Goal: Task Accomplishment & Management: Use online tool/utility

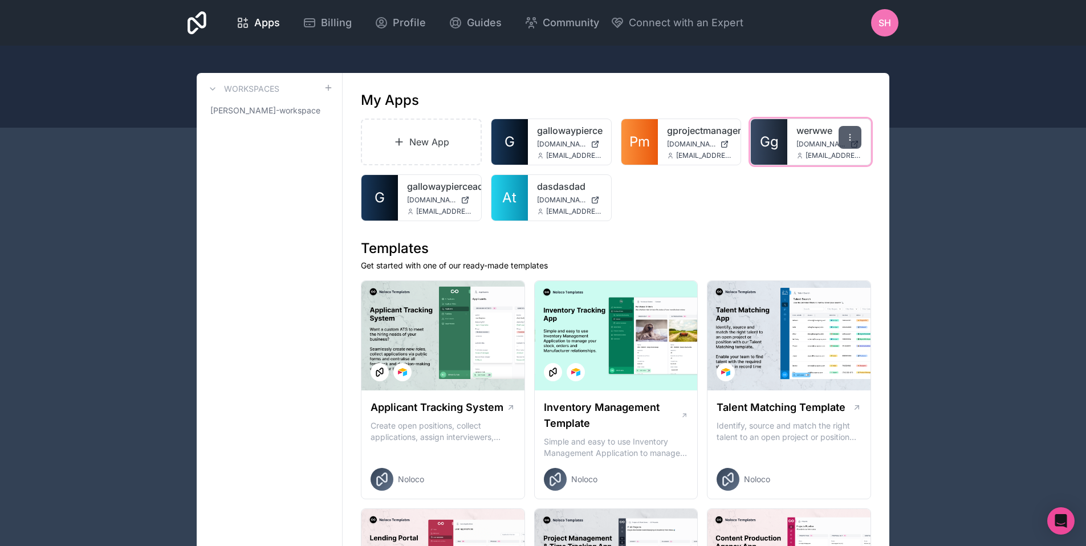
click at [851, 136] on icon at bounding box center [850, 137] width 9 height 9
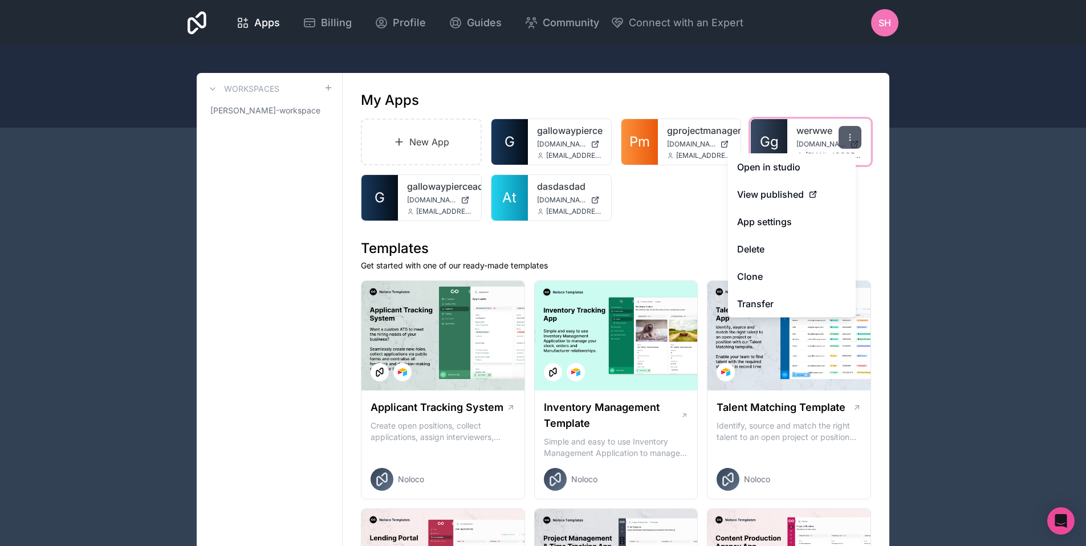
click at [856, 136] on div at bounding box center [850, 137] width 23 height 23
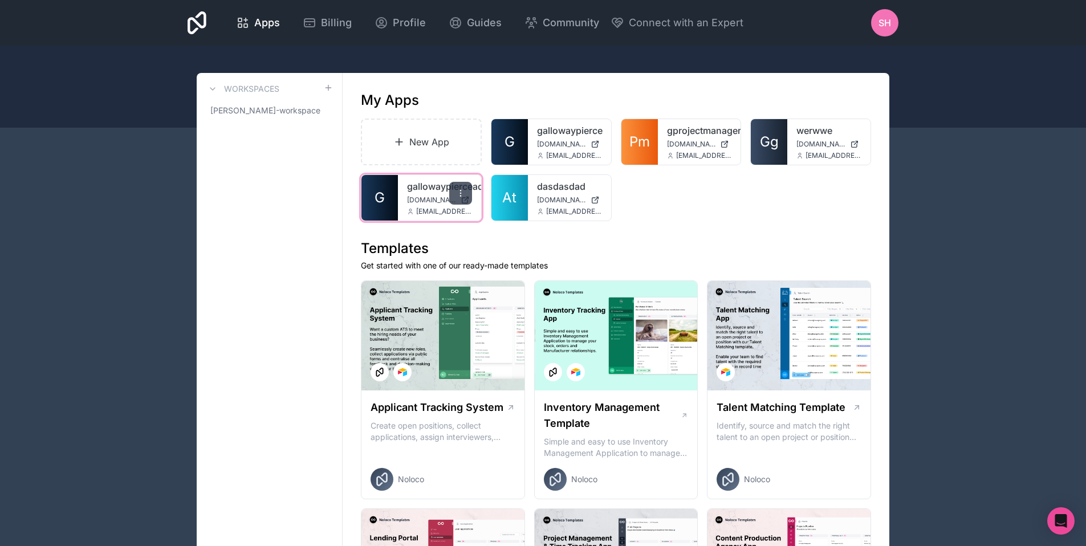
click at [468, 193] on div at bounding box center [460, 193] width 23 height 23
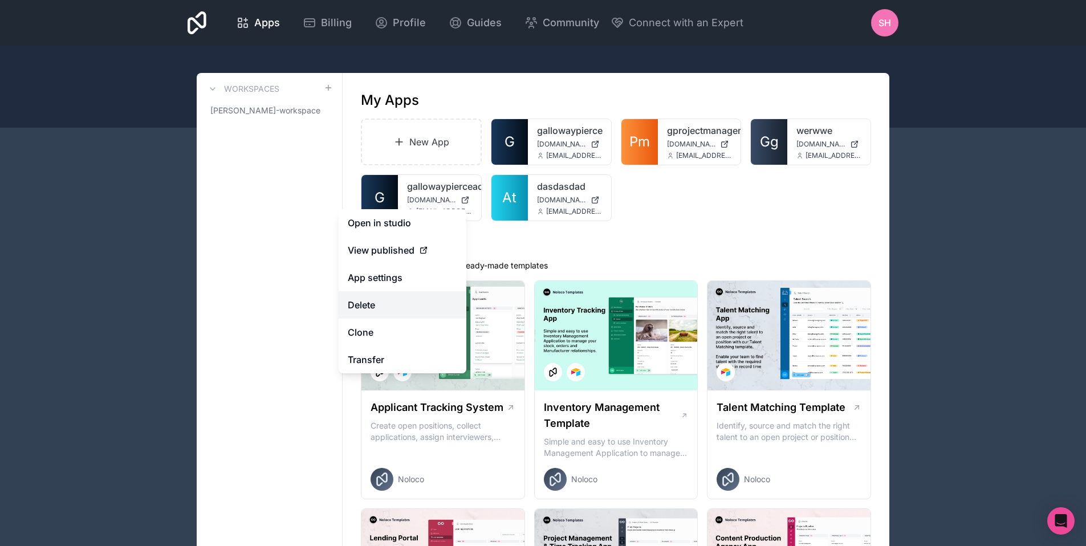
click at [404, 307] on button "Delete" at bounding box center [403, 304] width 128 height 27
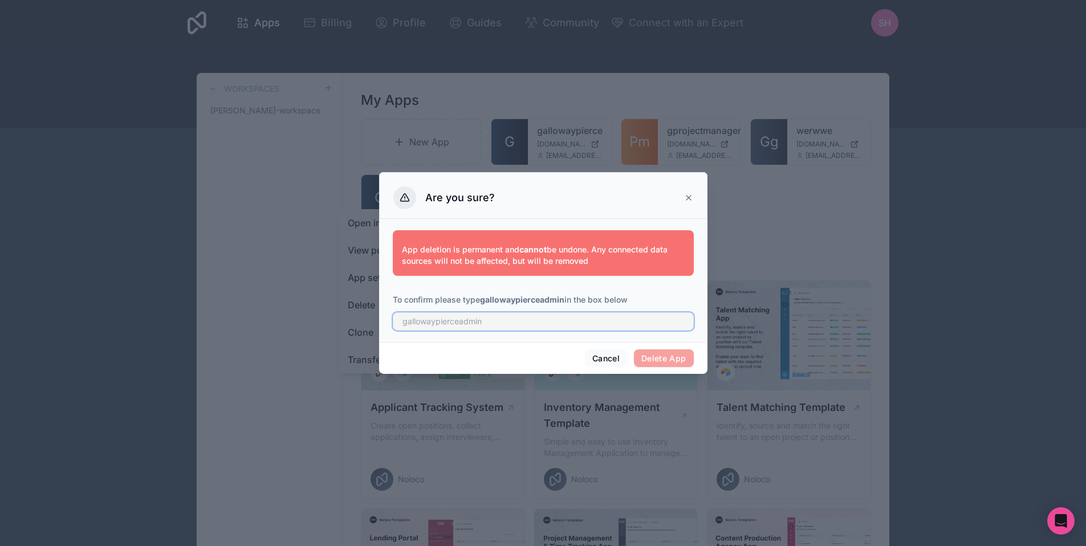
click at [611, 326] on input "text" at bounding box center [543, 321] width 301 height 18
type input "gallowaypierceadmin"
click at [670, 360] on button "Delete App" at bounding box center [664, 358] width 60 height 18
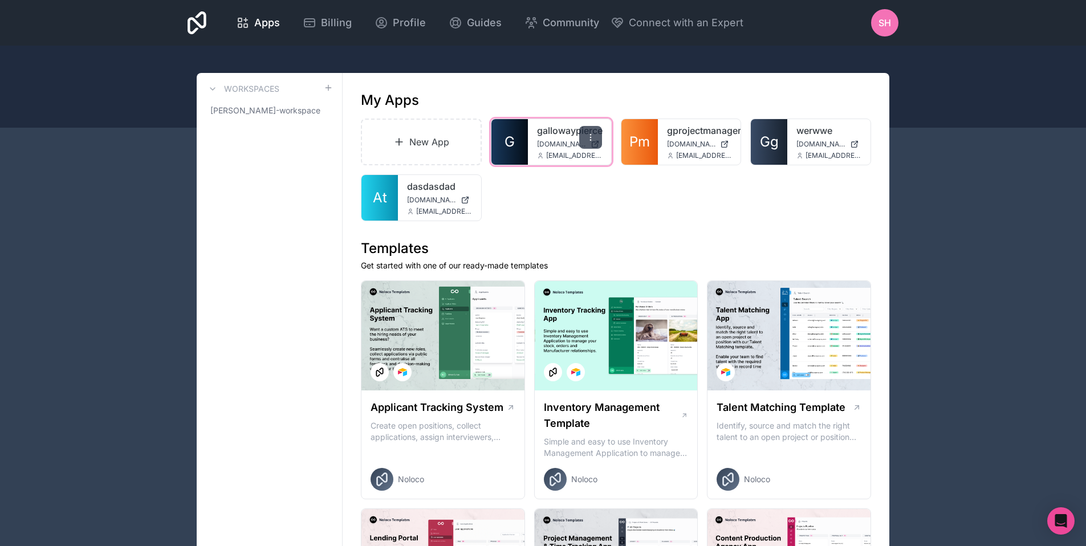
click at [595, 137] on div at bounding box center [590, 137] width 23 height 23
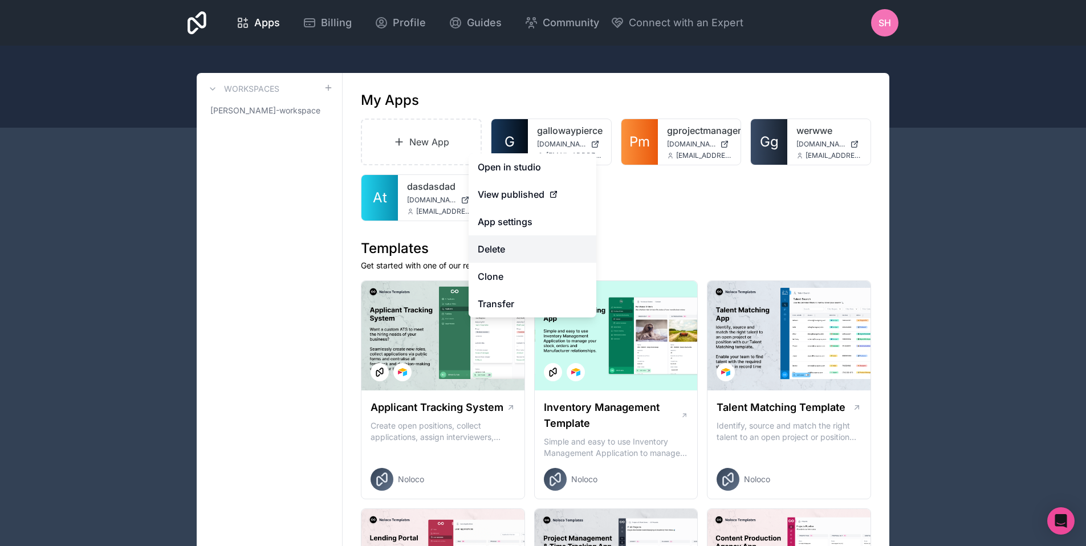
click at [532, 252] on button "Delete" at bounding box center [533, 248] width 128 height 27
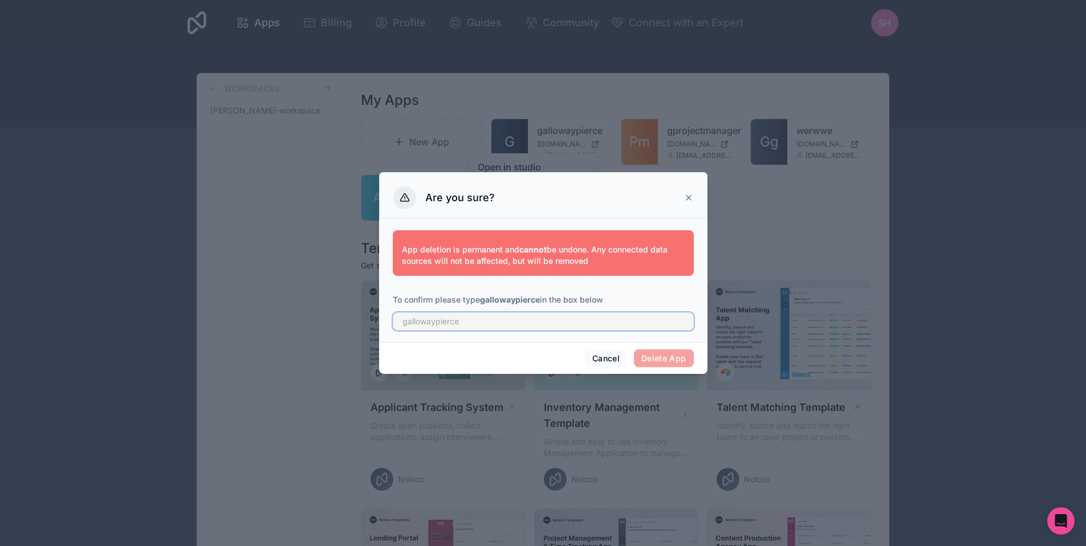
click at [498, 321] on input "text" at bounding box center [543, 321] width 301 height 18
click at [528, 321] on input "gallowaypierce" at bounding box center [543, 321] width 301 height 18
type input "gallowaypierce"
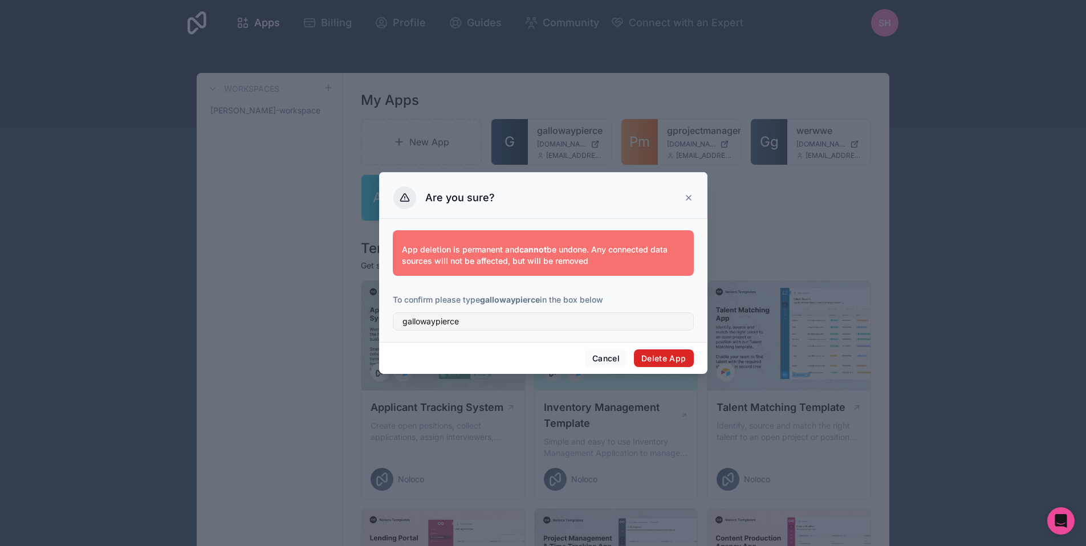
click at [661, 356] on button "Delete App" at bounding box center [664, 358] width 60 height 18
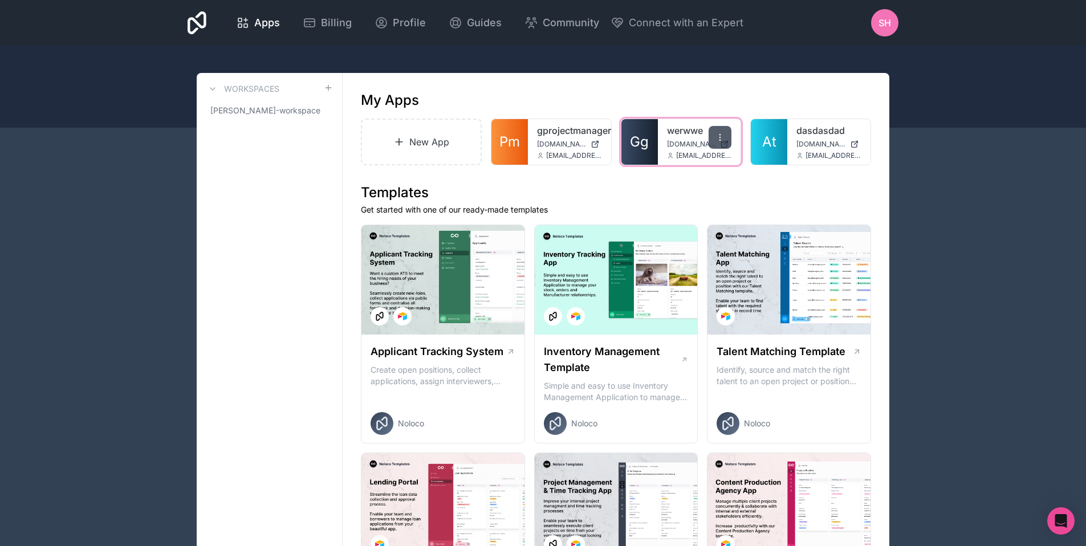
click at [726, 137] on div at bounding box center [720, 137] width 23 height 23
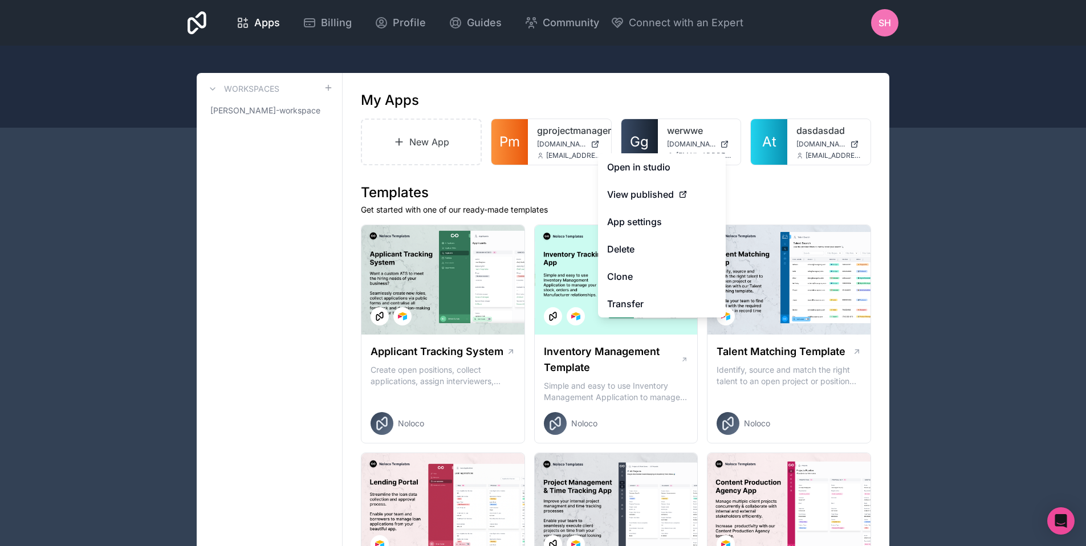
click at [762, 184] on h1 "Templates" at bounding box center [616, 193] width 510 height 18
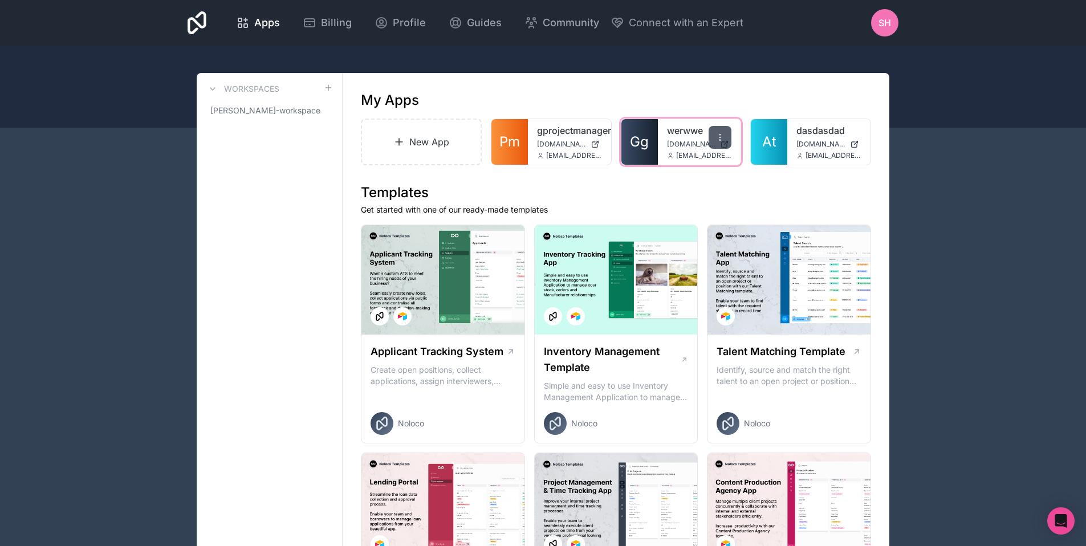
click at [725, 136] on icon at bounding box center [720, 137] width 9 height 9
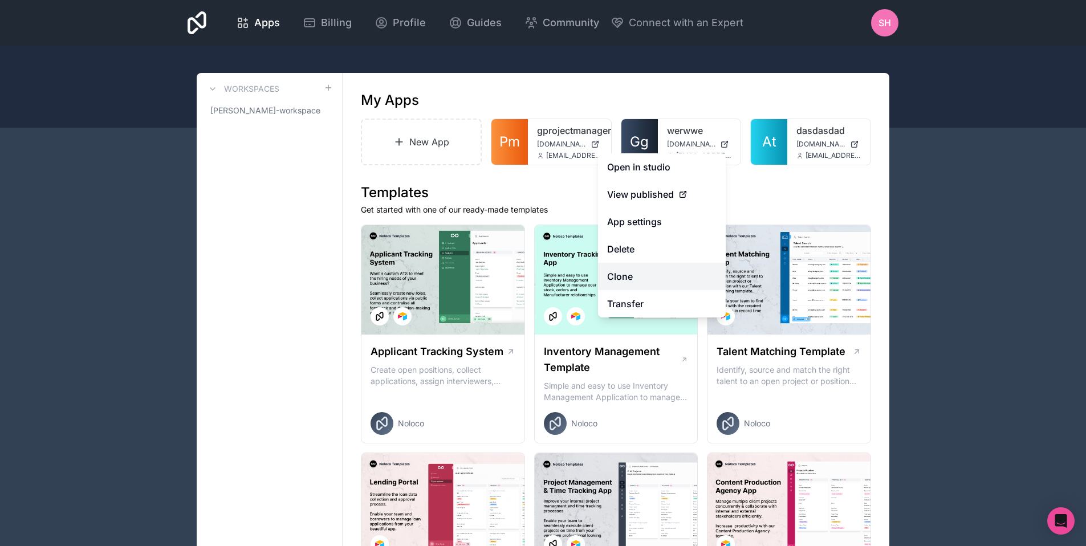
click at [635, 279] on link "Clone" at bounding box center [662, 276] width 128 height 27
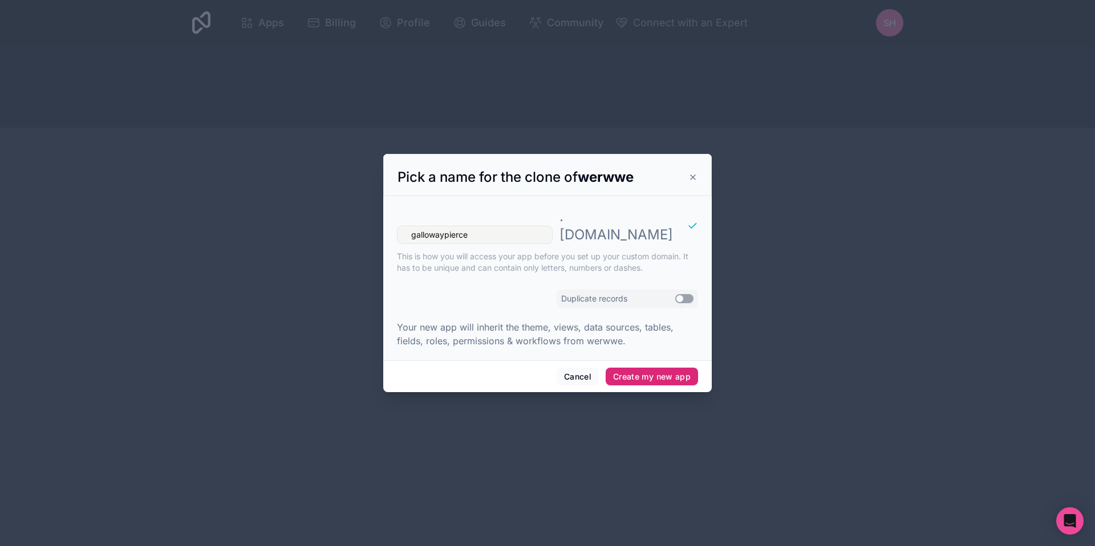
type input "gallowaypierce"
click at [653, 368] on button "Create my new app" at bounding box center [651, 377] width 92 height 18
